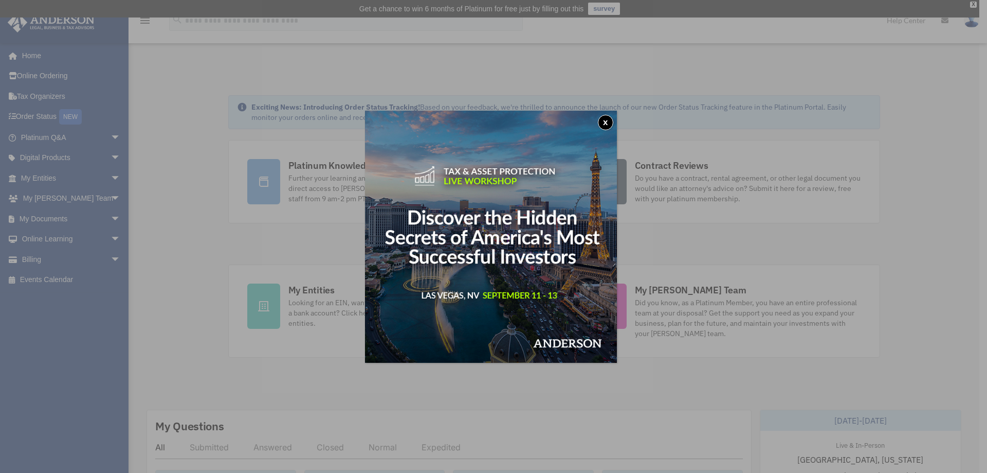
click at [611, 116] on button "x" at bounding box center [605, 122] width 15 height 15
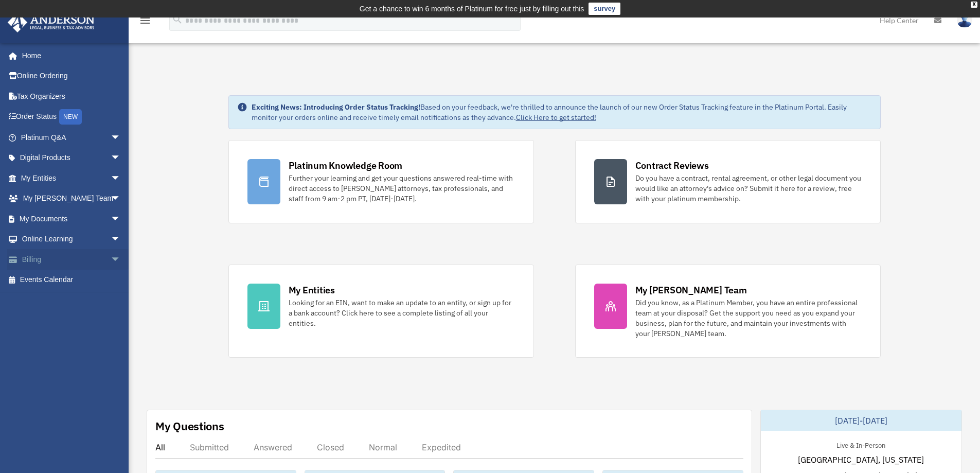
click at [111, 261] on span "arrow_drop_down" at bounding box center [121, 259] width 21 height 21
click at [62, 302] on link "Past Invoices" at bounding box center [75, 300] width 122 height 21
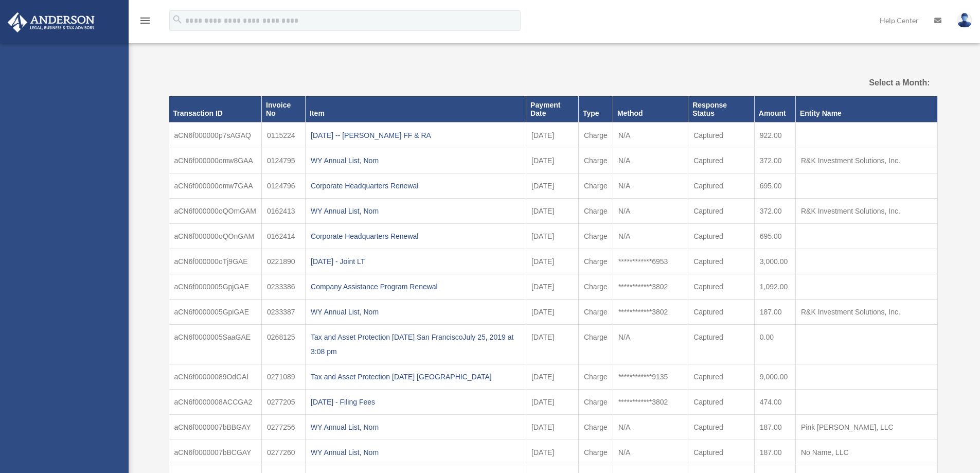
select select
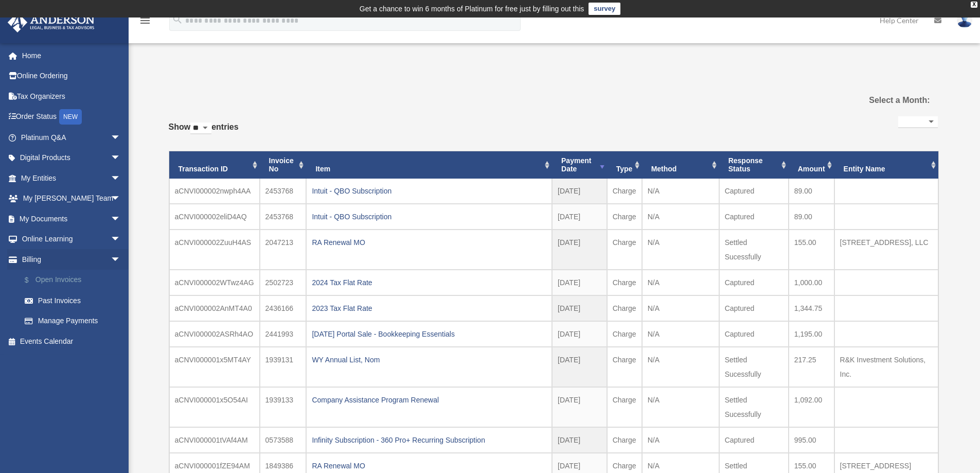
click at [68, 281] on link "$ Open Invoices" at bounding box center [75, 279] width 122 height 21
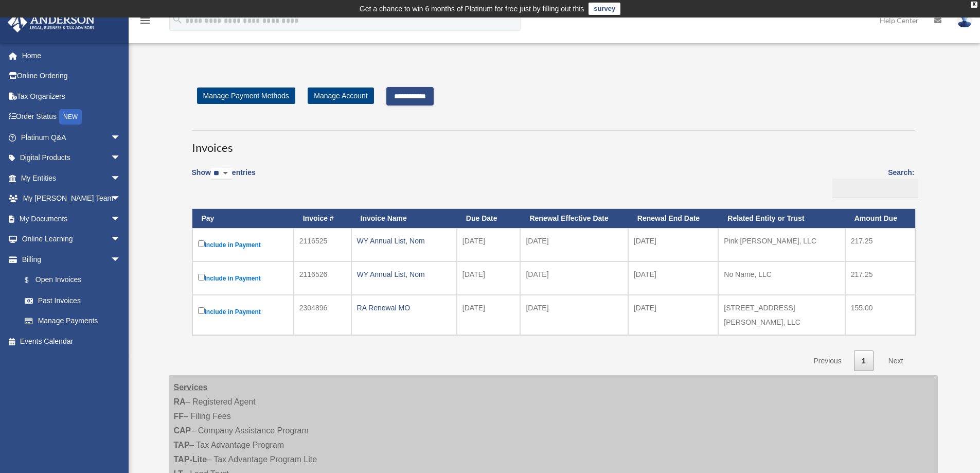
click at [419, 92] on input "**********" at bounding box center [409, 96] width 47 height 19
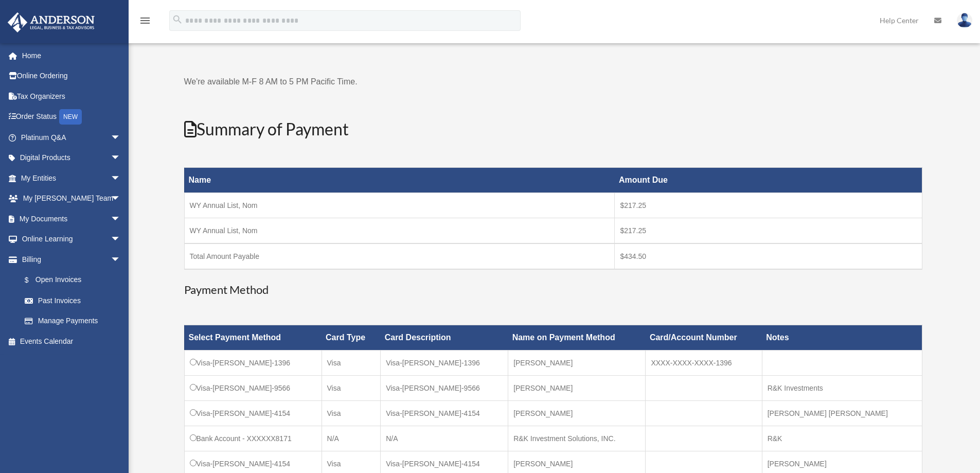
scroll to position [103, 0]
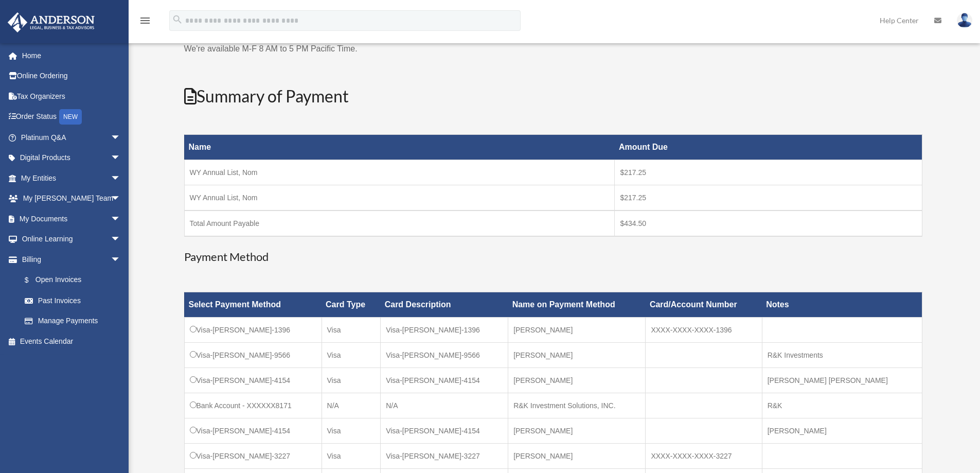
click at [189, 402] on td "Bank Account - XXXXXX8171" at bounding box center [252, 405] width 137 height 25
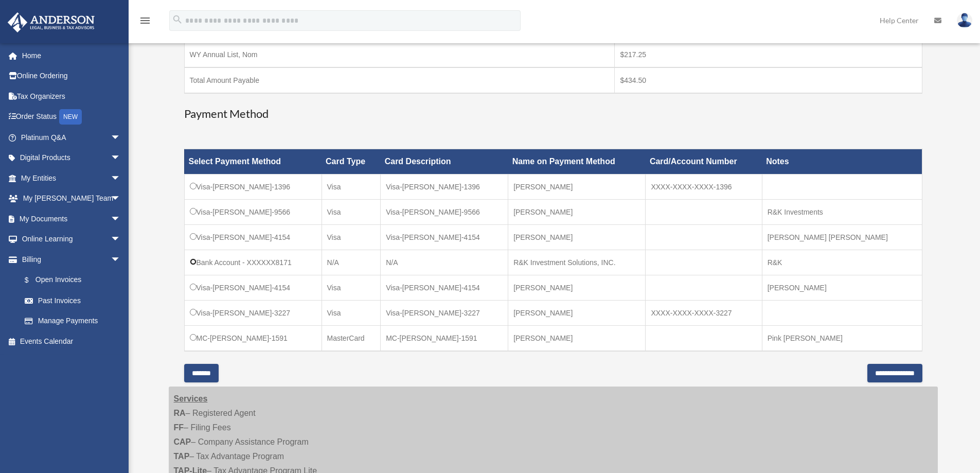
scroll to position [257, 0]
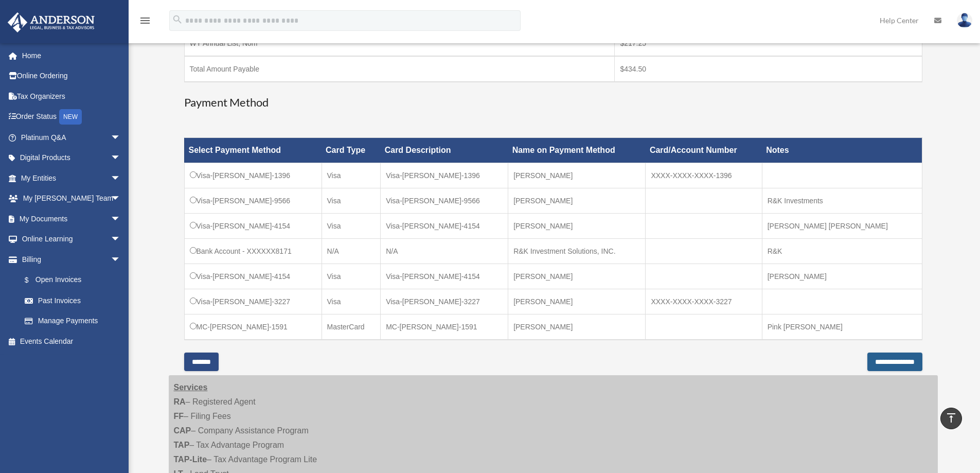
click at [876, 360] on input "**********" at bounding box center [894, 361] width 55 height 19
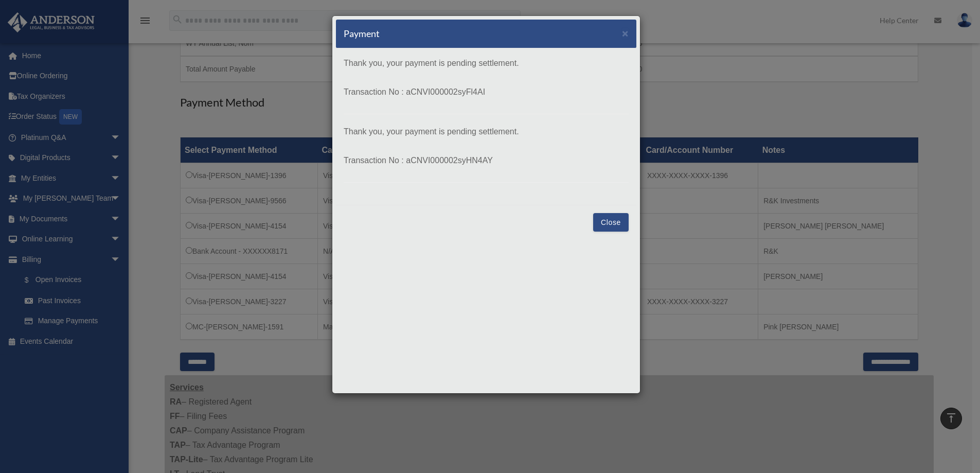
click at [608, 222] on button "Close" at bounding box center [610, 222] width 35 height 19
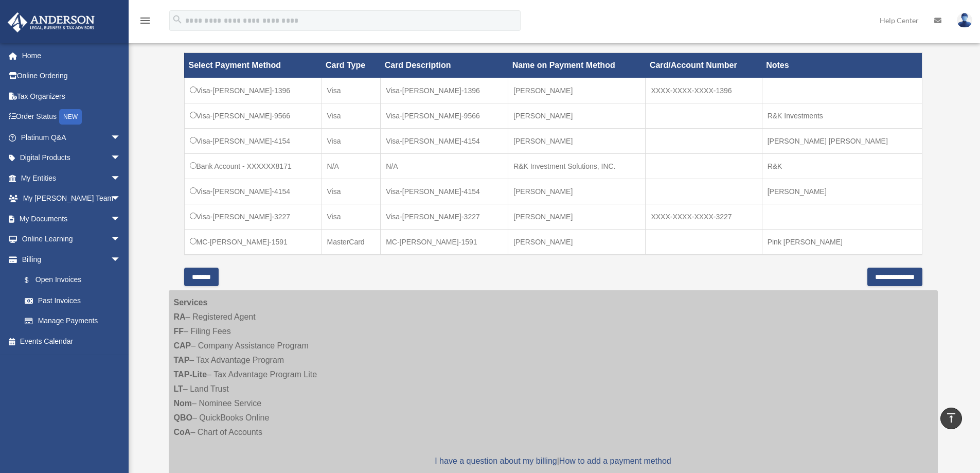
scroll to position [360, 0]
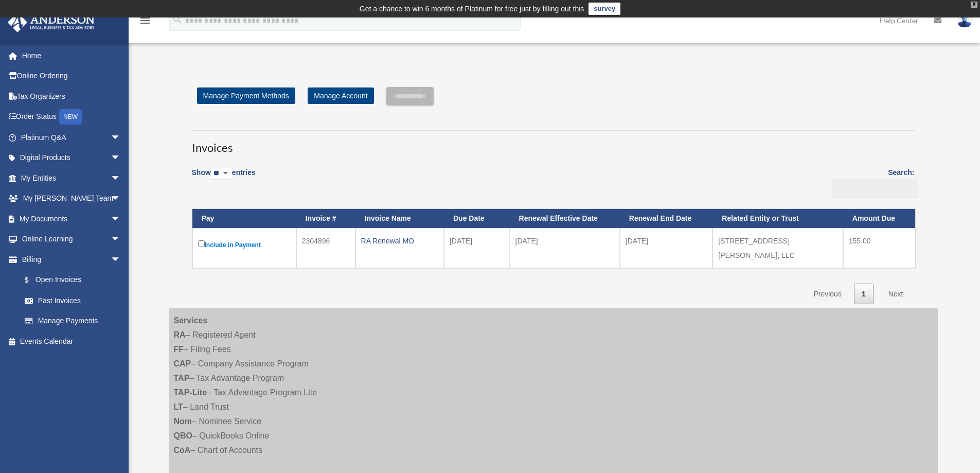
click at [973, 6] on div "X" at bounding box center [973, 5] width 7 height 6
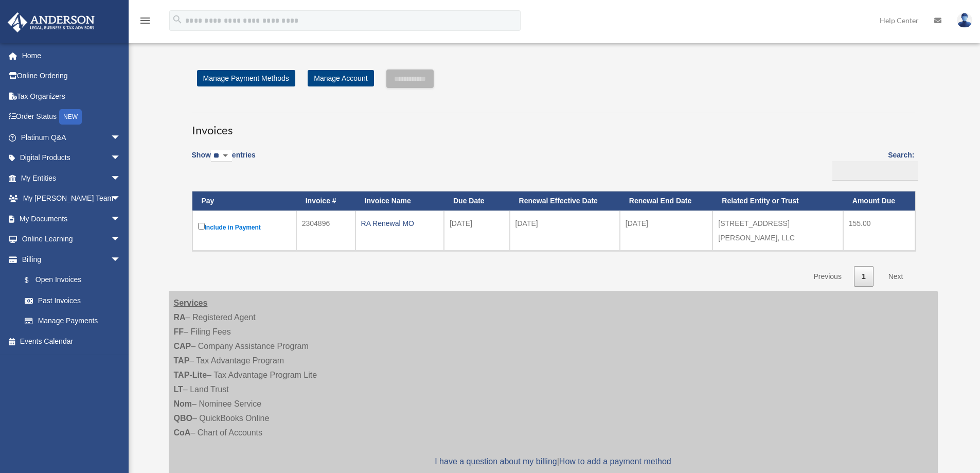
click at [966, 25] on img at bounding box center [963, 20] width 15 height 15
click at [813, 88] on link "Logout" at bounding box center [809, 89] width 103 height 21
